Goal: Task Accomplishment & Management: Use online tool/utility

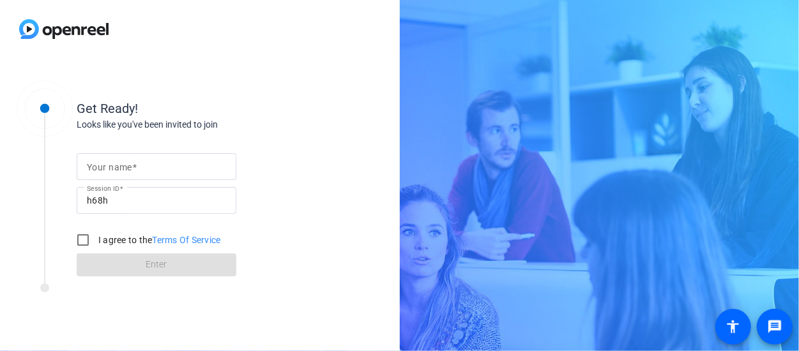
click at [89, 165] on mat-label "Your name" at bounding box center [109, 167] width 45 height 10
click at [89, 165] on input "Your name" at bounding box center [156, 166] width 139 height 15
type input "[PERSON_NAME]"
click at [84, 241] on input "I agree to the Terms Of Service" at bounding box center [83, 240] width 26 height 26
checkbox input "true"
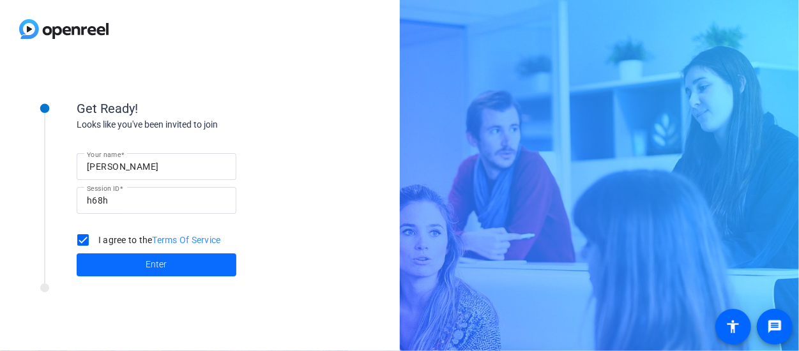
click at [98, 259] on span at bounding box center [157, 265] width 160 height 31
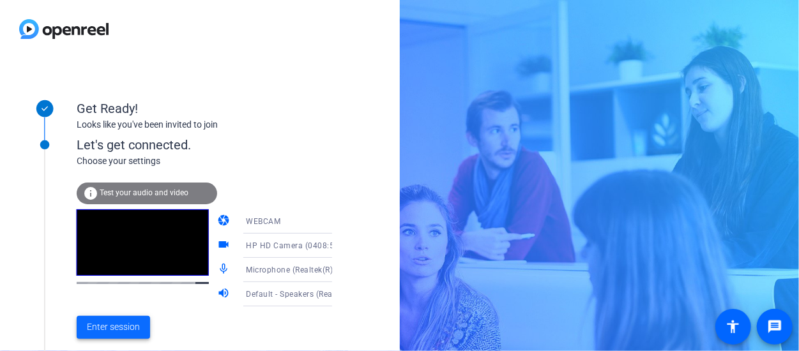
click at [100, 327] on span "Enter session" at bounding box center [113, 327] width 53 height 13
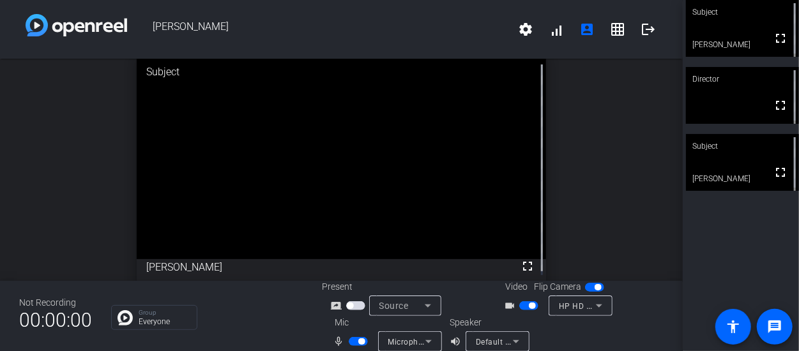
click at [19, 152] on div "open_in_new Subject fullscreen [PERSON_NAME]" at bounding box center [341, 170] width 683 height 222
click at [70, 135] on div "open_in_new Subject fullscreen [PERSON_NAME]" at bounding box center [341, 170] width 683 height 222
click at [107, 47] on div "[PERSON_NAME] settings signal_cellular_alt account_box grid_on logout" at bounding box center [341, 29] width 683 height 59
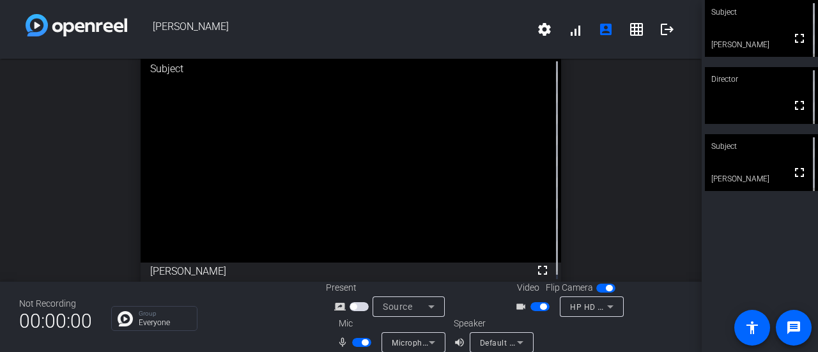
click at [93, 141] on div "open_in_new Subject fullscreen [PERSON_NAME]" at bounding box center [350, 170] width 701 height 223
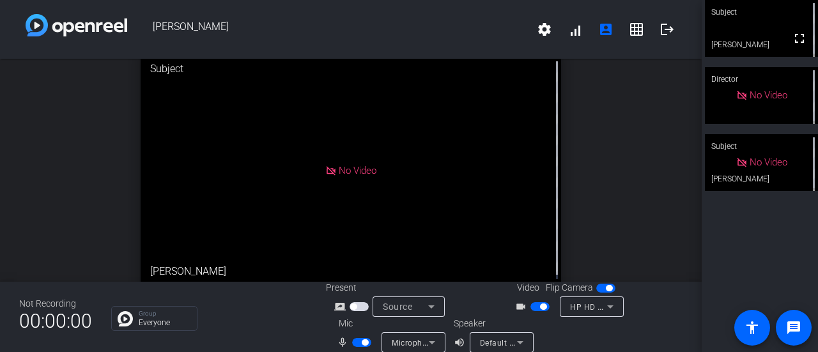
click at [614, 186] on div "open_in_new Subject No Video [PERSON_NAME]" at bounding box center [350, 170] width 701 height 223
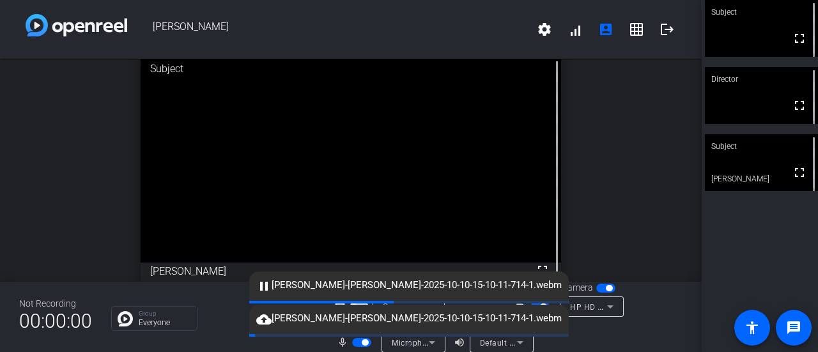
click at [540, 321] on span "cloud_upload [PERSON_NAME]-[PERSON_NAME]-2025-10-10-15-10-11-714-1.webm" at bounding box center [409, 318] width 318 height 15
click at [612, 133] on div "open_in_new Director fullscreen" at bounding box center [350, 170] width 701 height 223
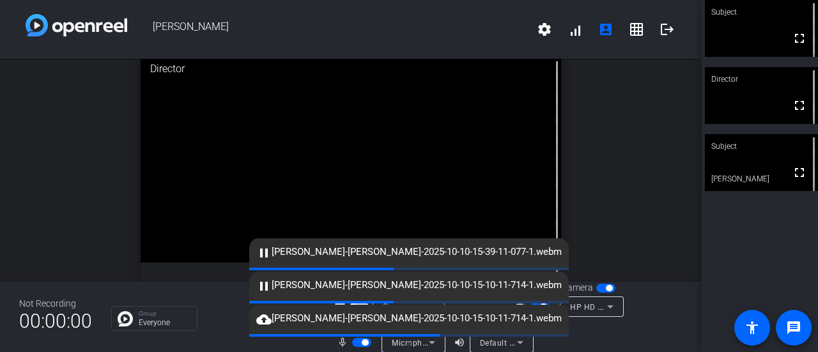
click at [61, 101] on div "open_in_new Director fullscreen" at bounding box center [350, 170] width 701 height 223
click at [43, 201] on div "open_in_new Director fullscreen" at bounding box center [350, 170] width 701 height 223
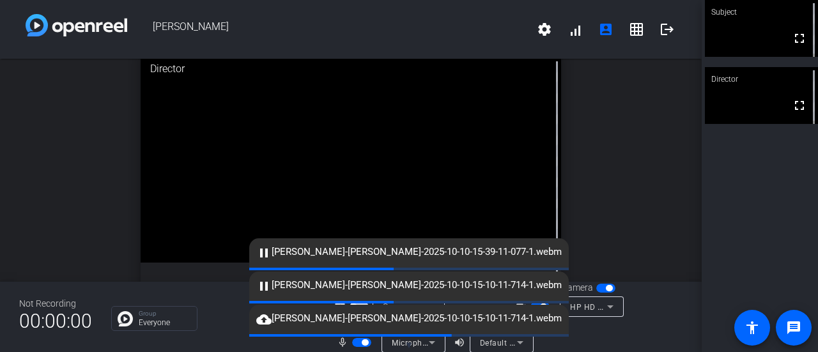
click at [271, 284] on mat-icon "pause" at bounding box center [263, 285] width 15 height 15
click at [644, 337] on div at bounding box center [625, 335] width 114 height 36
click at [660, 33] on mat-icon "logout" at bounding box center [666, 29] width 15 height 15
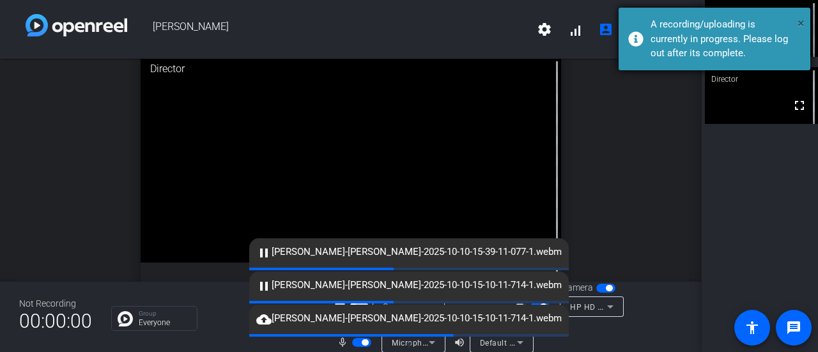
click at [798, 21] on span "×" at bounding box center [800, 22] width 7 height 15
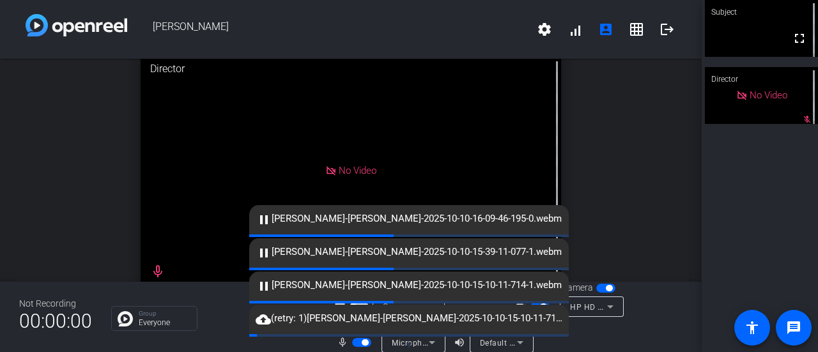
click at [630, 322] on div at bounding box center [625, 335] width 114 height 36
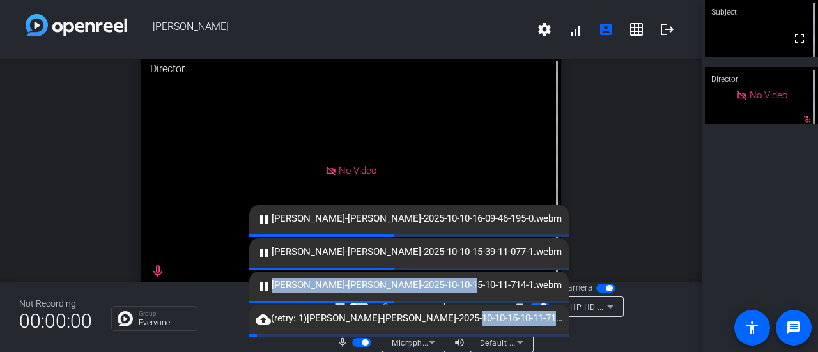
drag, startPoint x: 461, startPoint y: 318, endPoint x: 464, endPoint y: 261, distance: 57.6
click at [464, 264] on div "▼ cloud_upload (retry: 1) [PERSON_NAME]-[PERSON_NAME]-2025-10-10-15-10-11-714-1…" at bounding box center [409, 278] width 818 height 149
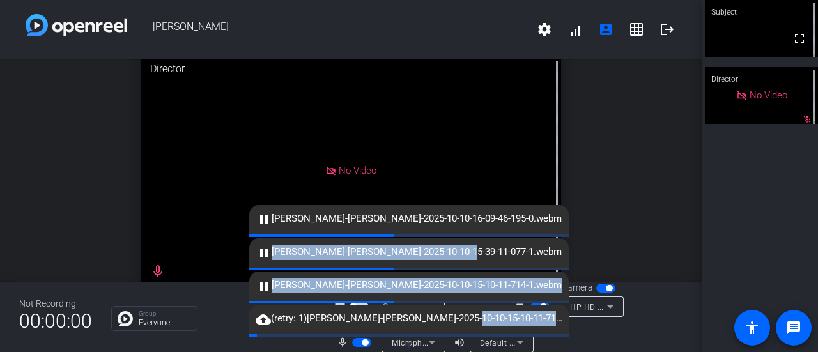
click at [364, 345] on span "button" at bounding box center [365, 342] width 6 height 6
